Goal: Information Seeking & Learning: Get advice/opinions

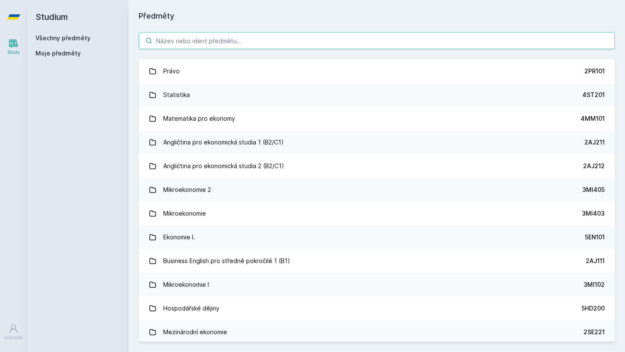
click at [281, 44] on input "search" at bounding box center [377, 40] width 476 height 17
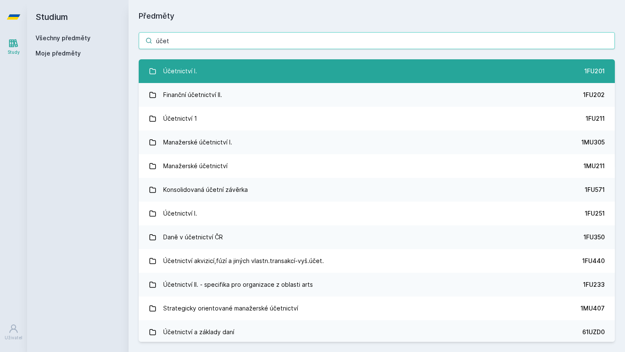
type input "účet"
click at [251, 65] on link "Účetnictví I. 1FU201" at bounding box center [377, 71] width 476 height 24
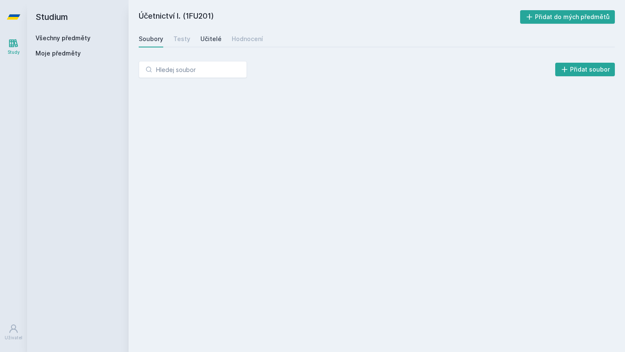
click at [213, 44] on link "Učitelé" at bounding box center [211, 38] width 21 height 17
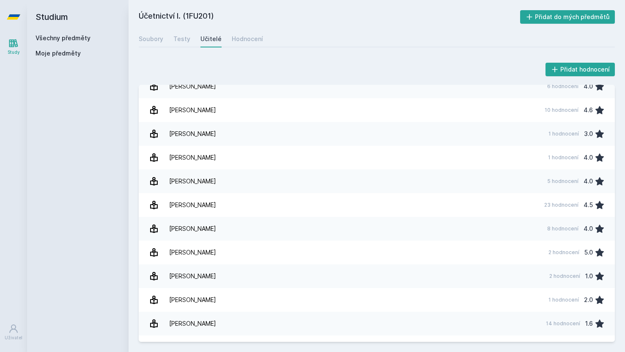
scroll to position [1473, 0]
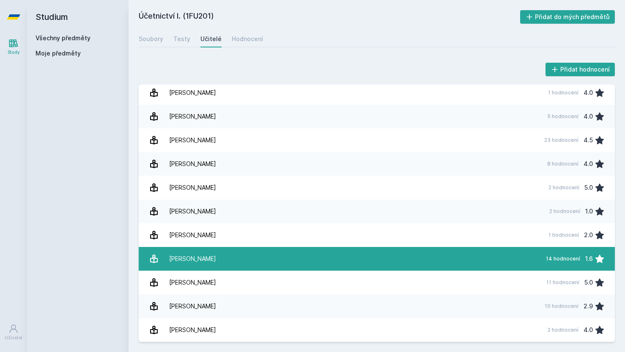
click at [228, 257] on link "[PERSON_NAME] 14 hodnocení 1.6" at bounding box center [377, 259] width 476 height 24
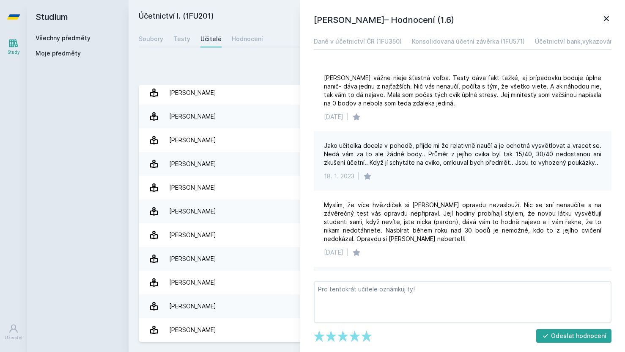
click at [609, 19] on icon at bounding box center [607, 19] width 10 height 10
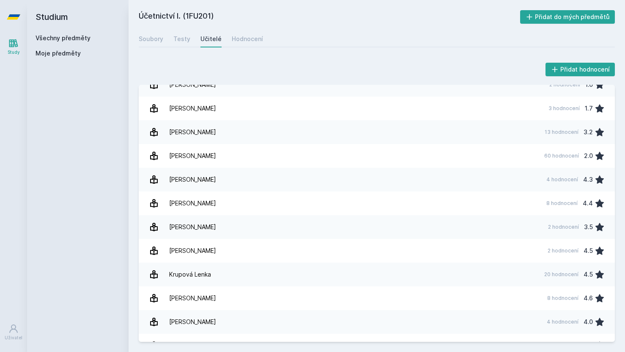
scroll to position [325, 0]
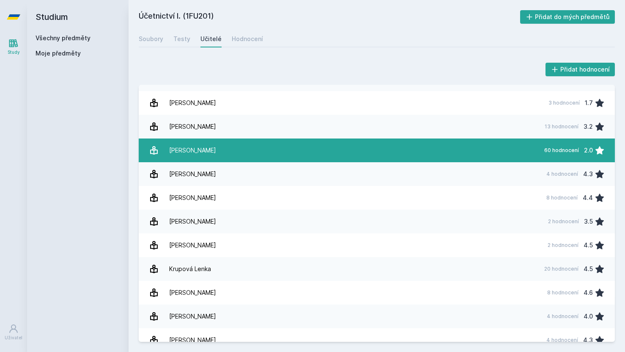
click at [240, 151] on link "[PERSON_NAME] 60 hodnocení 2.0" at bounding box center [377, 150] width 476 height 24
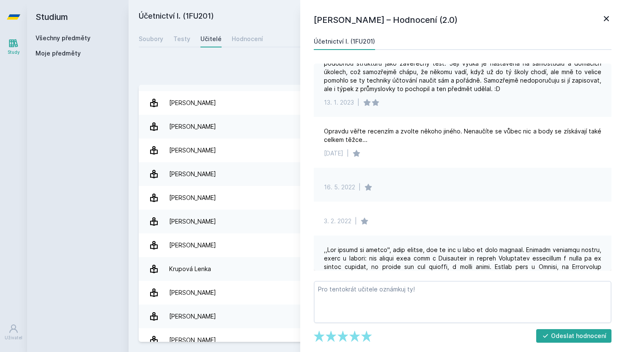
scroll to position [1035, 0]
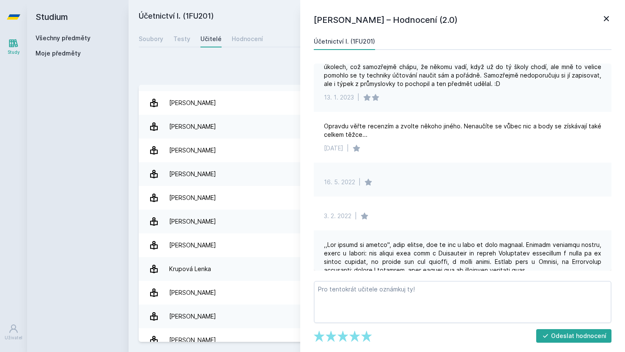
click at [607, 17] on icon at bounding box center [607, 19] width 10 height 10
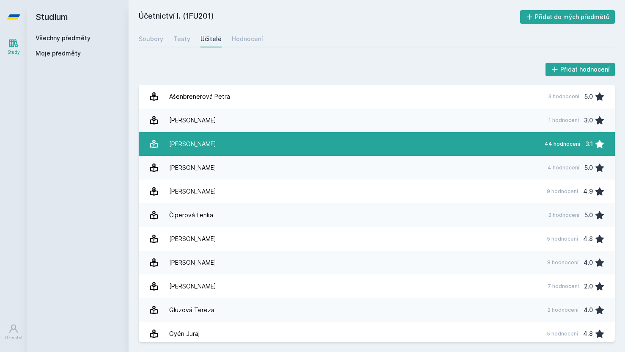
click at [206, 152] on link "[PERSON_NAME] 44 hodnocení 3.1" at bounding box center [377, 144] width 476 height 24
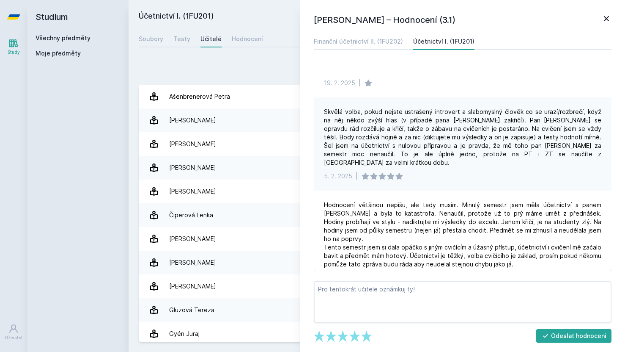
click at [611, 17] on icon at bounding box center [607, 19] width 10 height 10
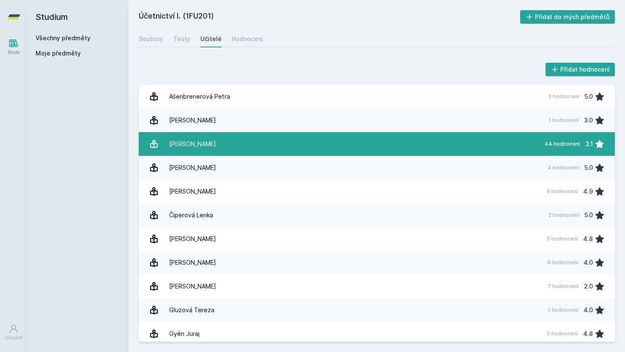
click at [460, 148] on link "[PERSON_NAME] 44 hodnocení 3.1" at bounding box center [377, 144] width 476 height 24
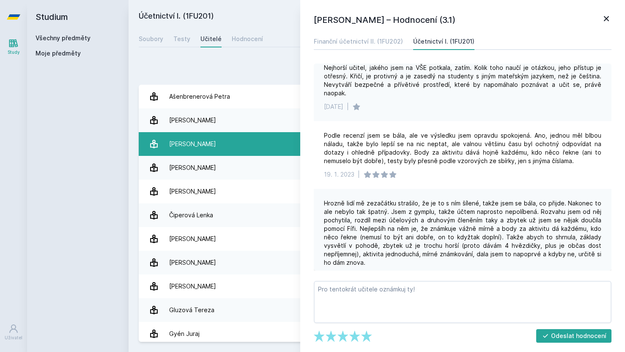
scroll to position [264, 0]
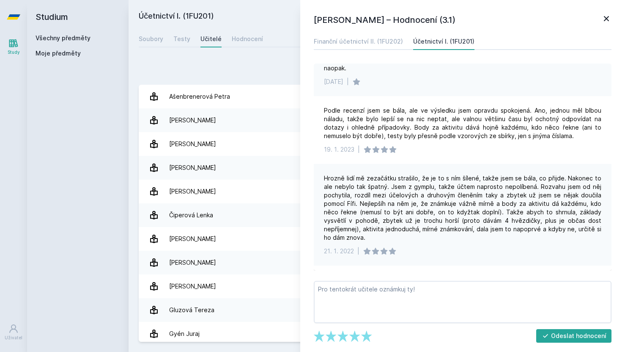
click at [607, 21] on icon at bounding box center [607, 19] width 10 height 10
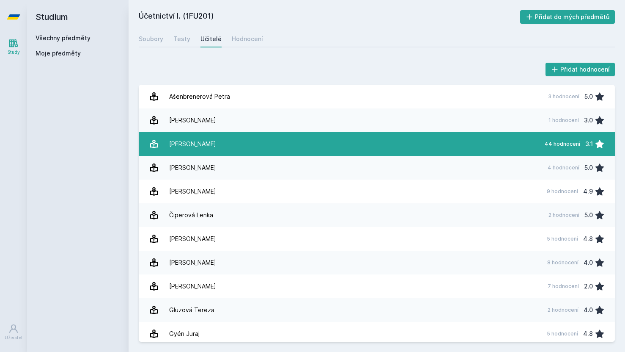
click at [274, 148] on link "[PERSON_NAME] 44 hodnocení 3.1" at bounding box center [377, 144] width 476 height 24
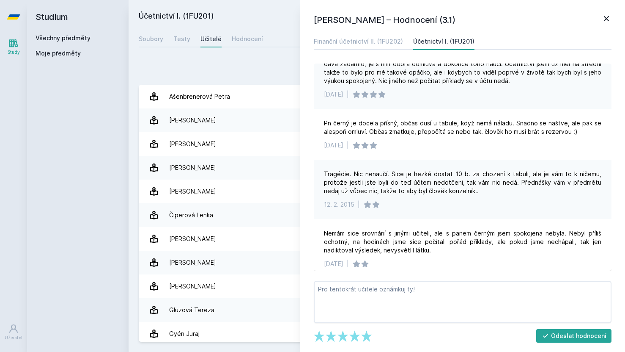
scroll to position [1153, 0]
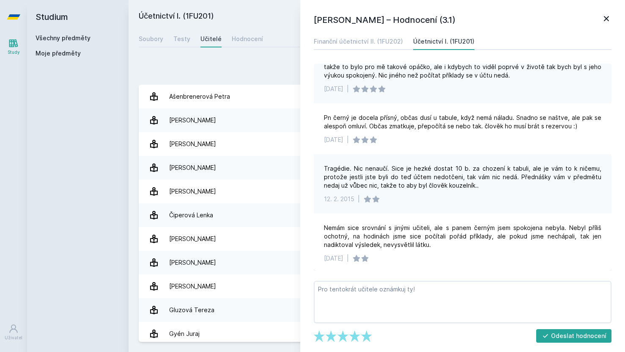
click at [607, 20] on icon at bounding box center [607, 19] width 10 height 10
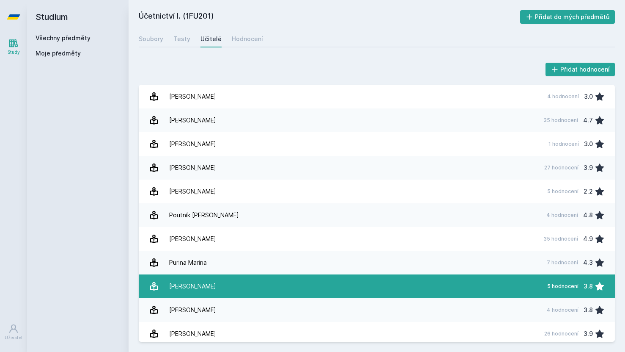
scroll to position [829, 0]
